Goal: Navigation & Orientation: Find specific page/section

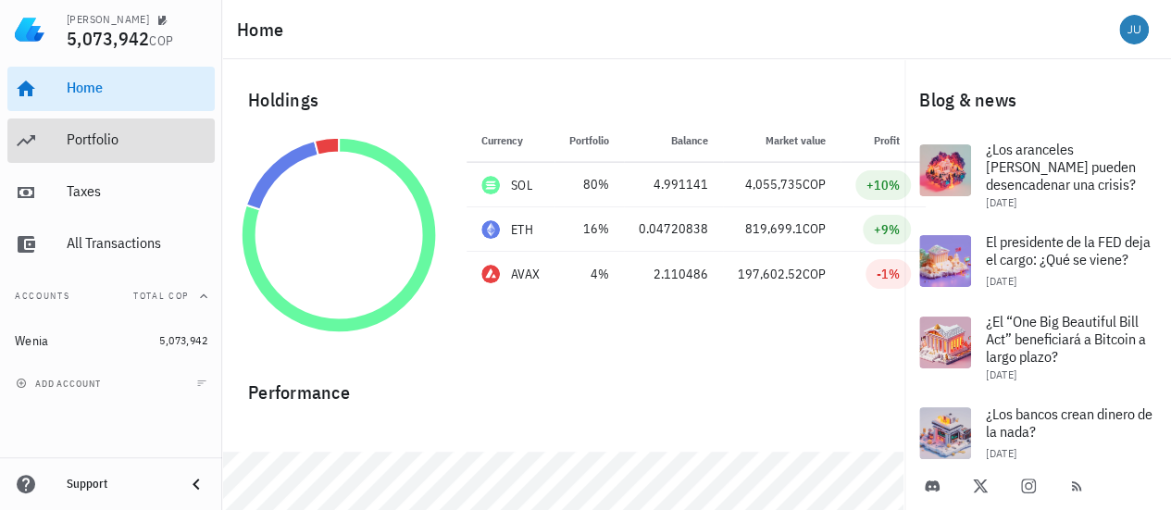
click at [131, 151] on div "Portfolio" at bounding box center [137, 140] width 141 height 42
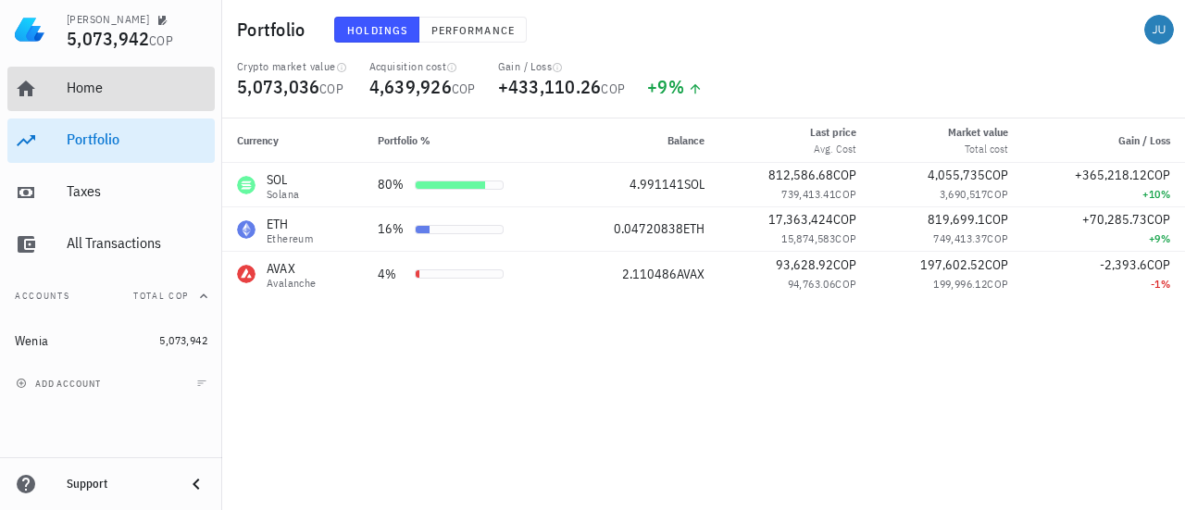
click at [136, 90] on div "Home" at bounding box center [137, 88] width 141 height 18
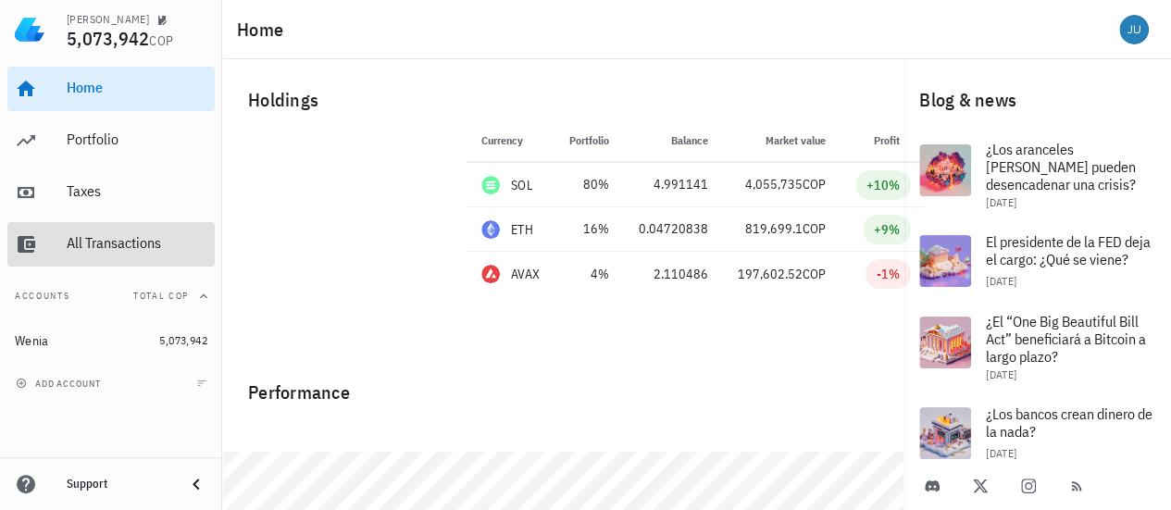
click at [137, 241] on div "All Transactions" at bounding box center [137, 243] width 141 height 18
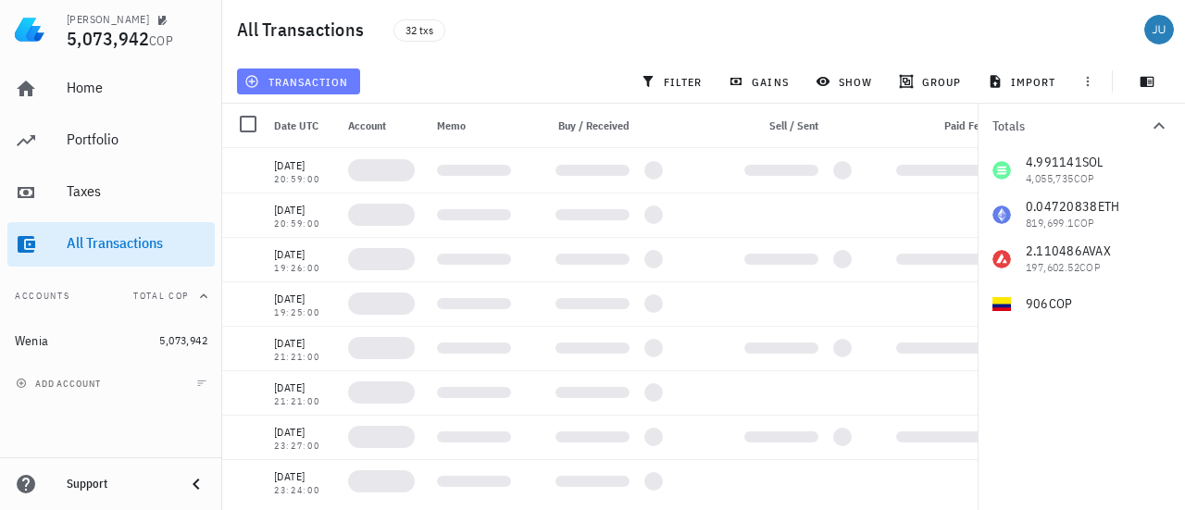
click at [322, 82] on span "transaction" at bounding box center [298, 81] width 100 height 15
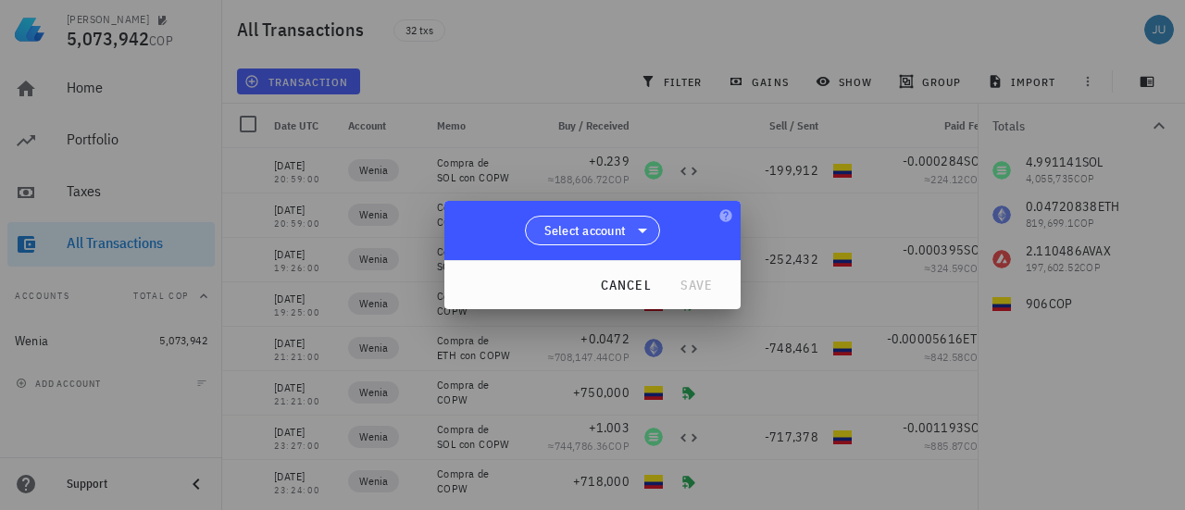
click at [646, 231] on icon at bounding box center [642, 230] width 22 height 22
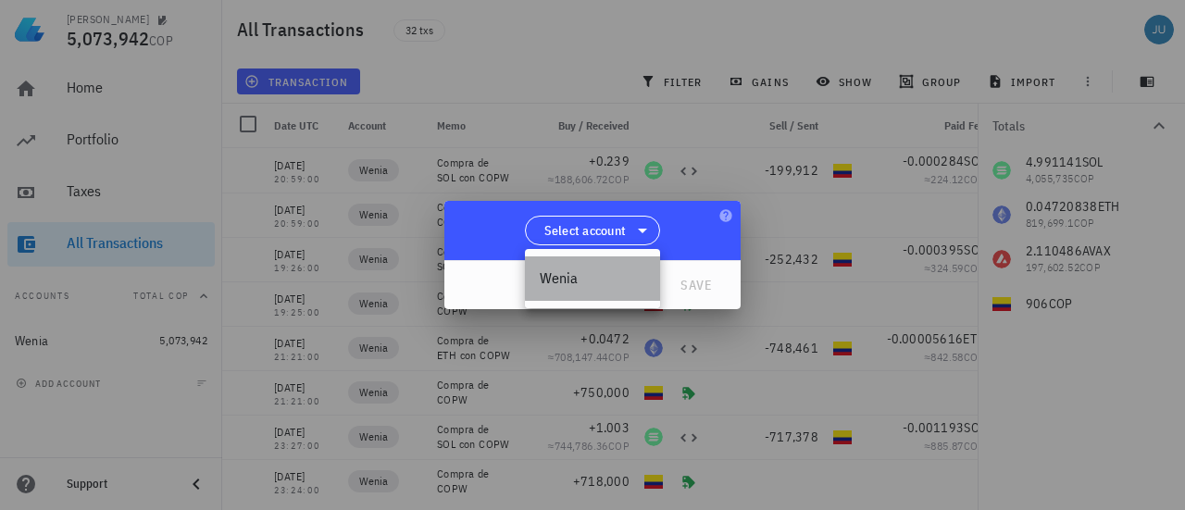
click at [580, 272] on div "Wenia" at bounding box center [593, 278] width 106 height 18
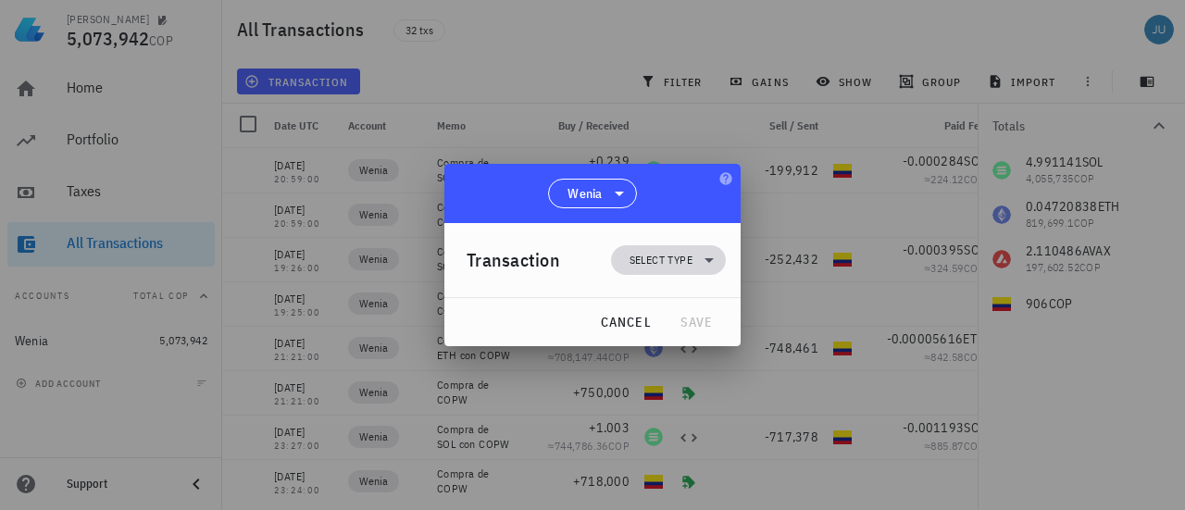
click at [710, 262] on icon at bounding box center [709, 260] width 22 height 22
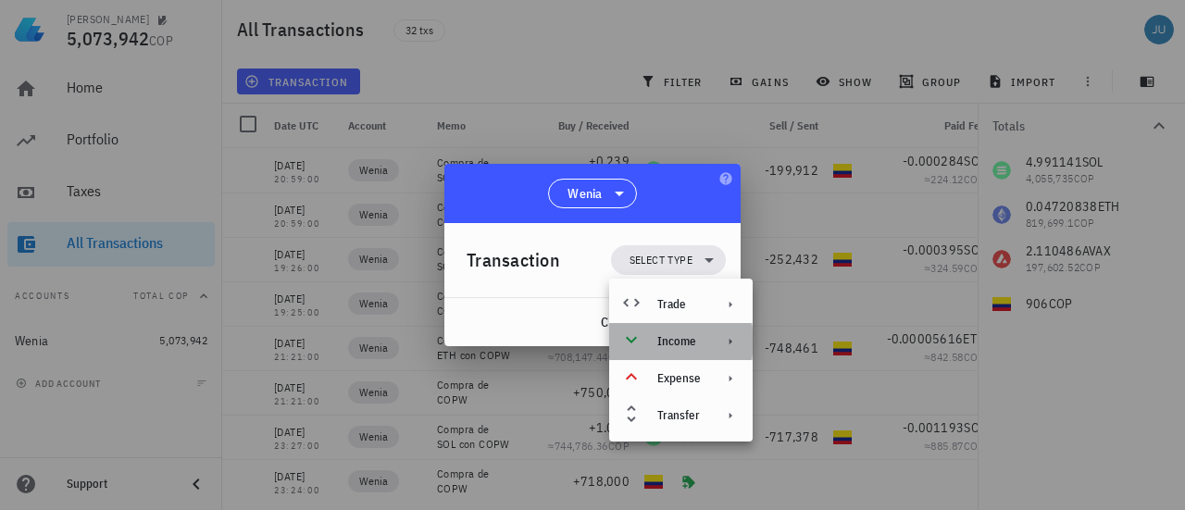
click at [727, 334] on div "Income" at bounding box center [680, 341] width 143 height 37
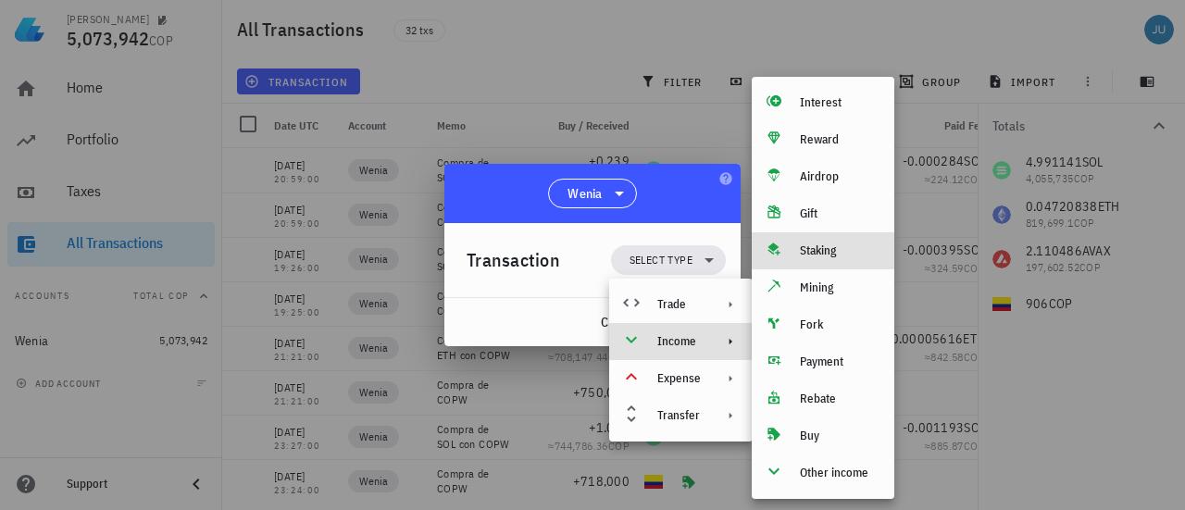
click at [840, 247] on div "Staking" at bounding box center [840, 250] width 80 height 15
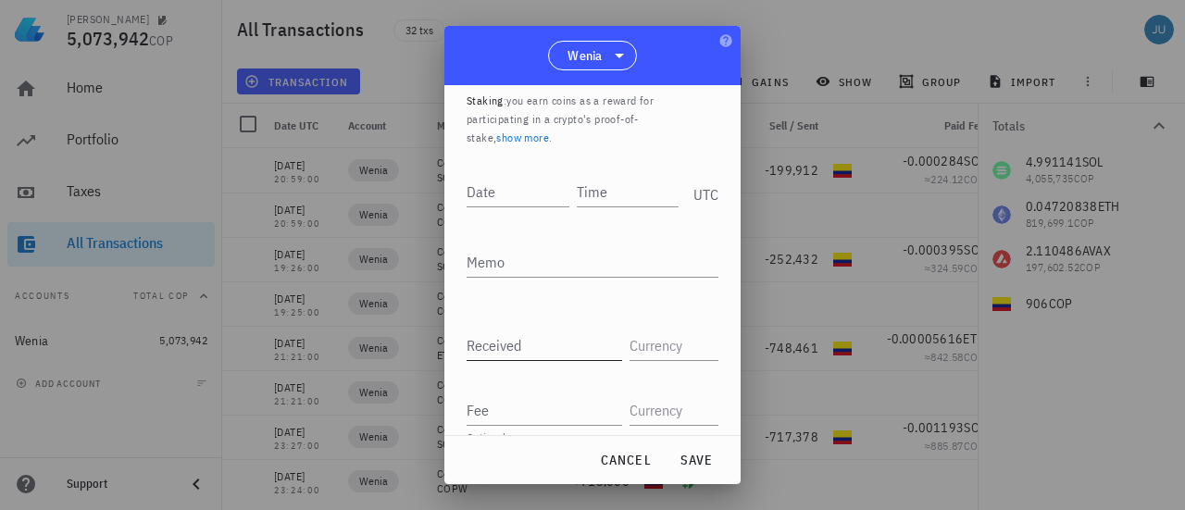
scroll to position [87, 0]
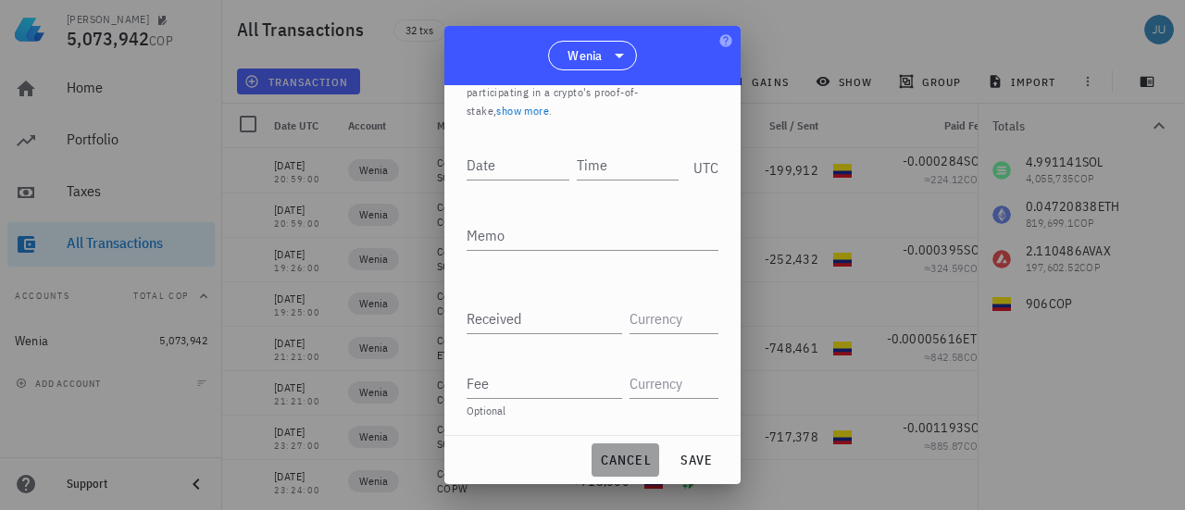
click at [628, 361] on span "cancel" at bounding box center [625, 460] width 53 height 17
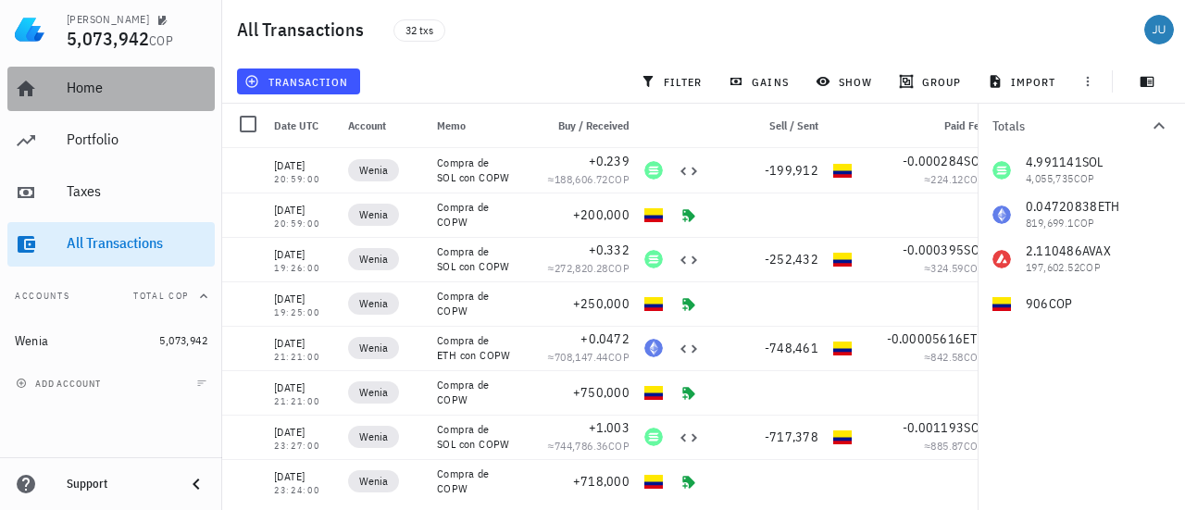
click at [103, 90] on div "Home" at bounding box center [137, 88] width 141 height 18
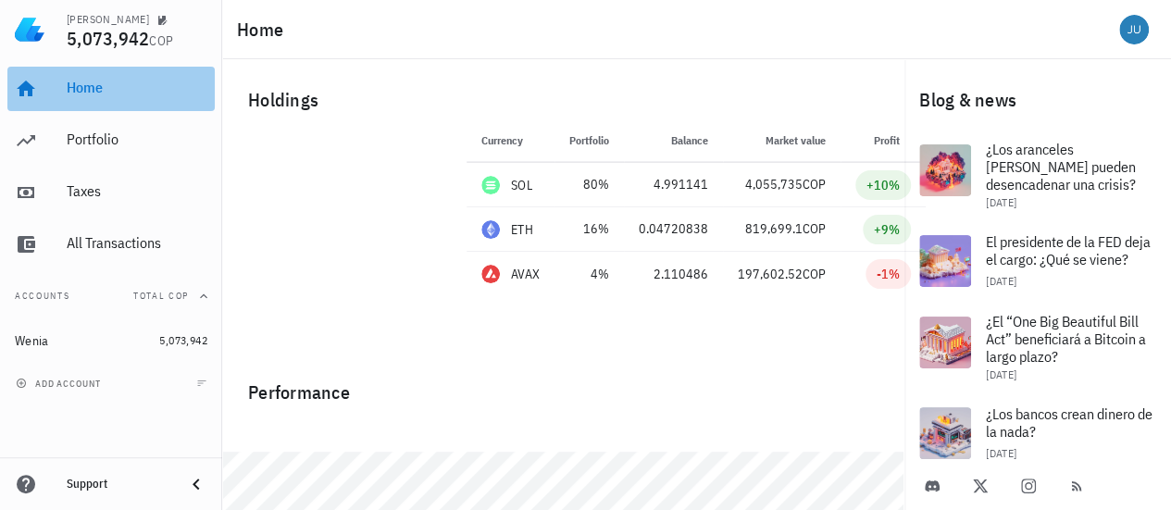
click at [87, 97] on div "Home" at bounding box center [137, 89] width 141 height 42
click at [102, 88] on div "Home" at bounding box center [137, 88] width 141 height 18
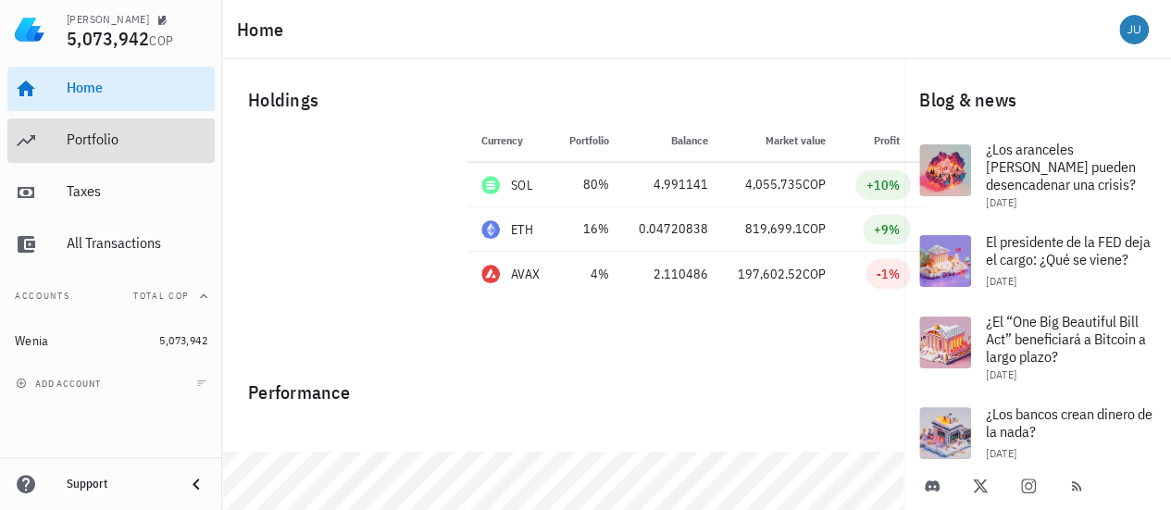
click at [120, 147] on div "Portfolio" at bounding box center [137, 140] width 141 height 18
